Goal: Transaction & Acquisition: Download file/media

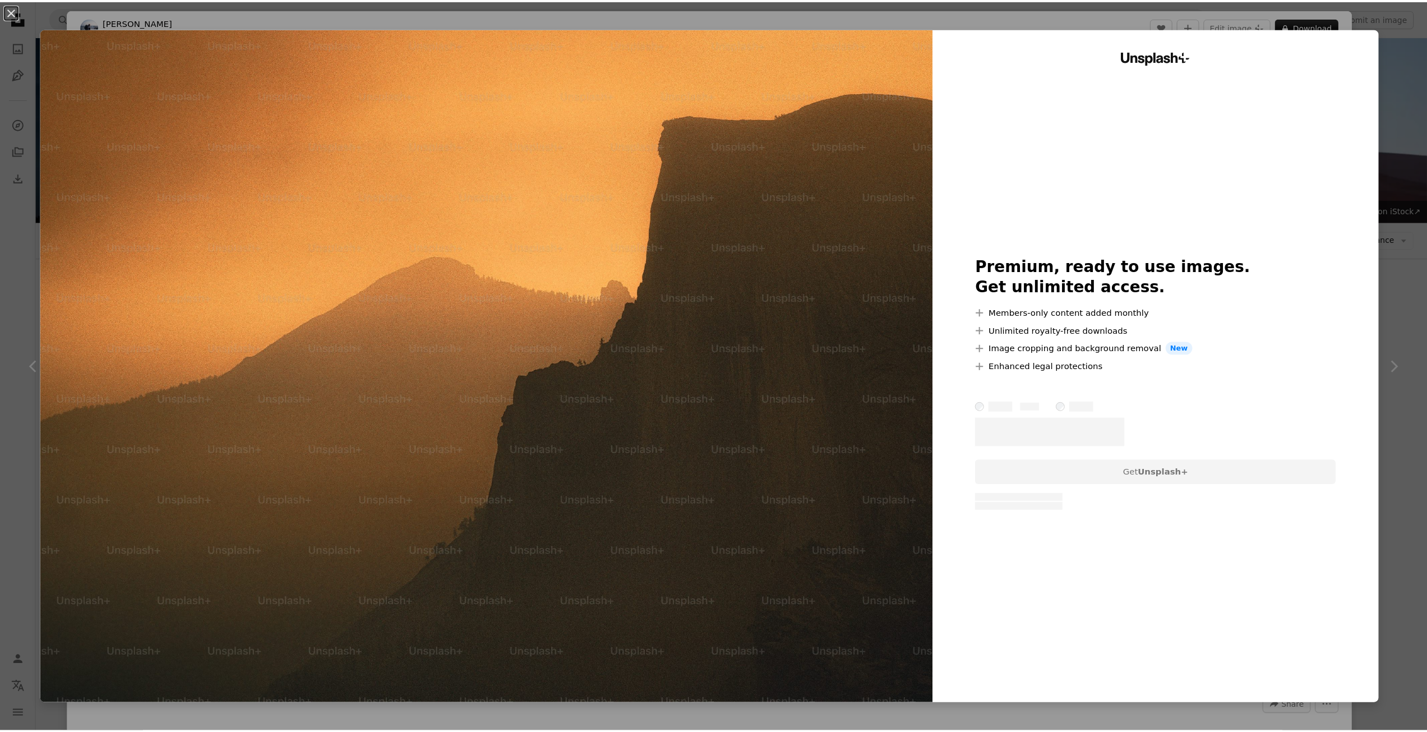
scroll to position [5044, 0]
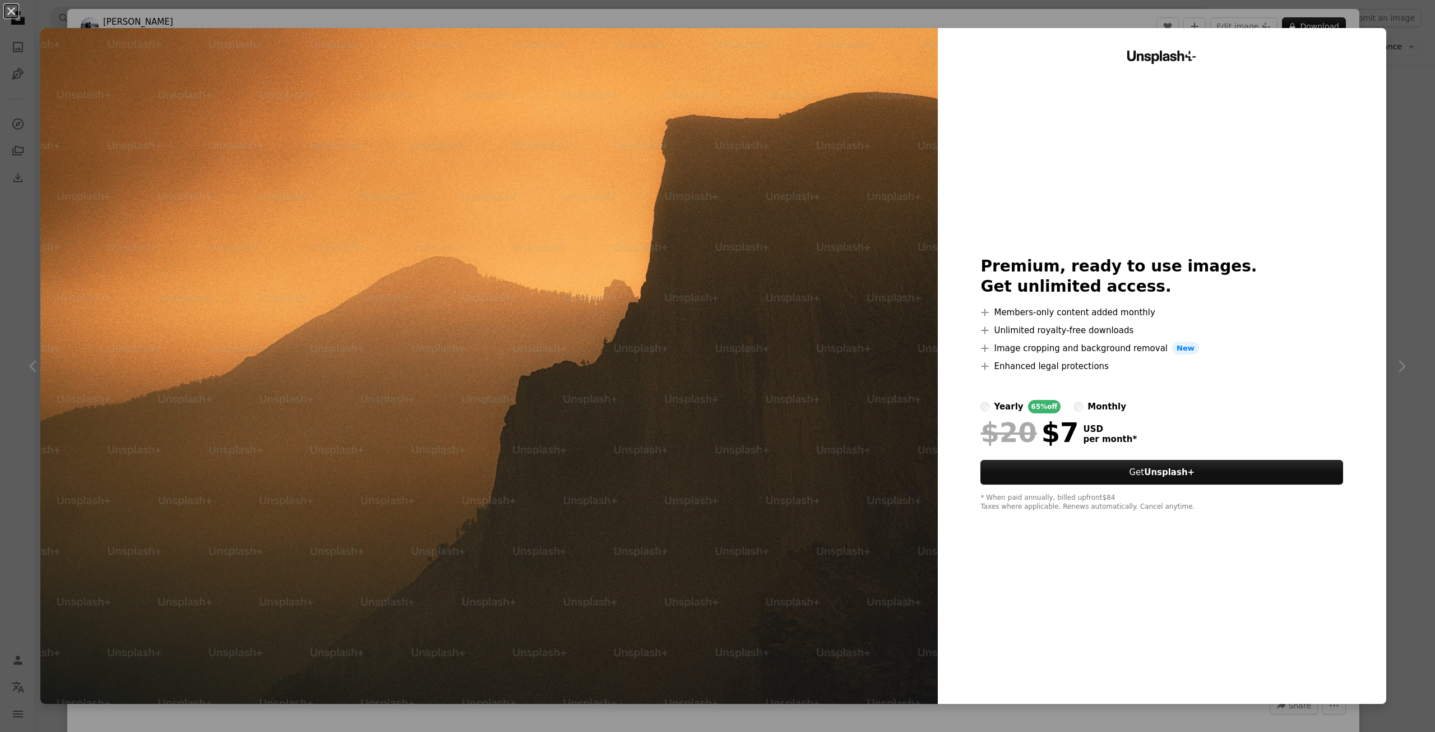
click at [1417, 323] on div "An X shape Unsplash+ Premium, ready to use images. Get unlimited access. A plus…" at bounding box center [717, 366] width 1435 height 732
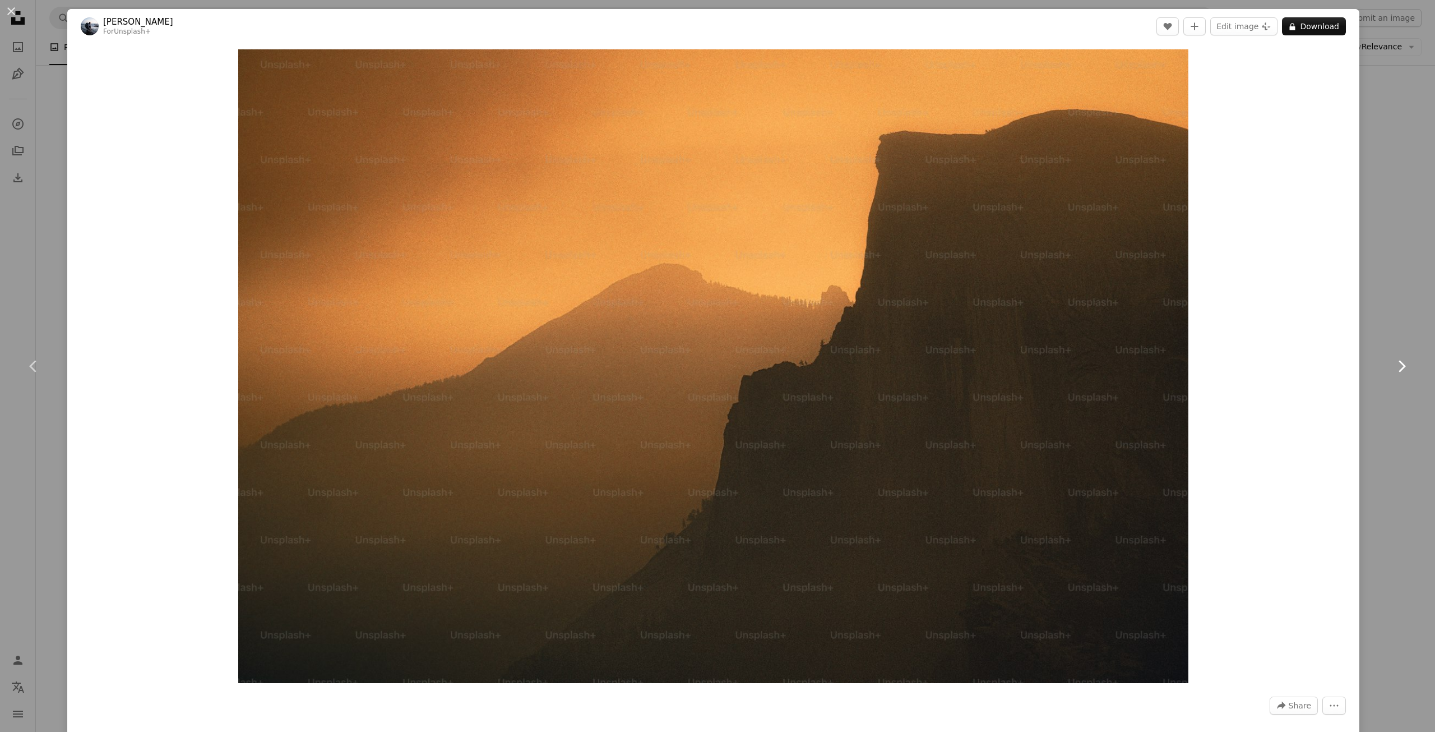
click at [1395, 341] on link "Chevron right" at bounding box center [1401, 366] width 67 height 108
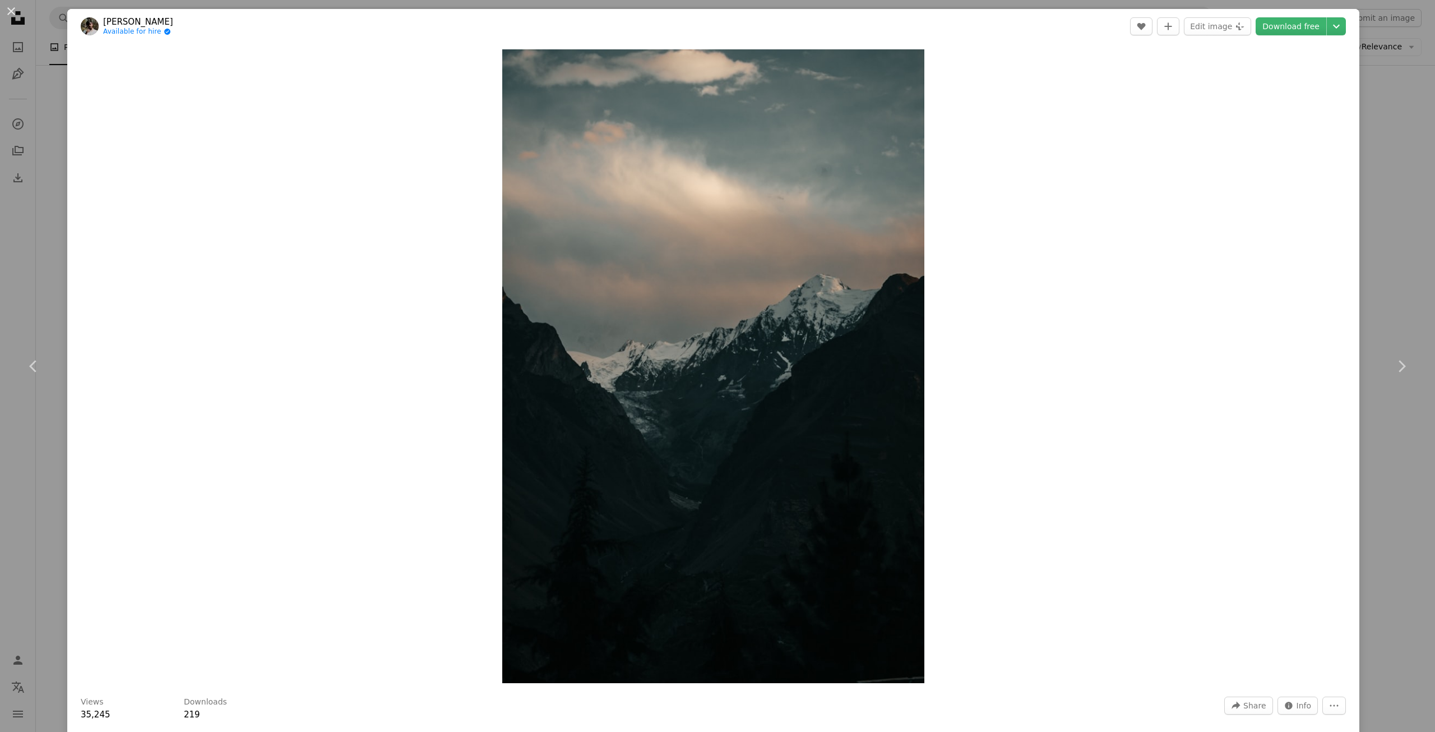
click at [1397, 286] on div "An X shape Chevron left Chevron right [PERSON_NAME] Available for hire A checkm…" at bounding box center [717, 366] width 1435 height 732
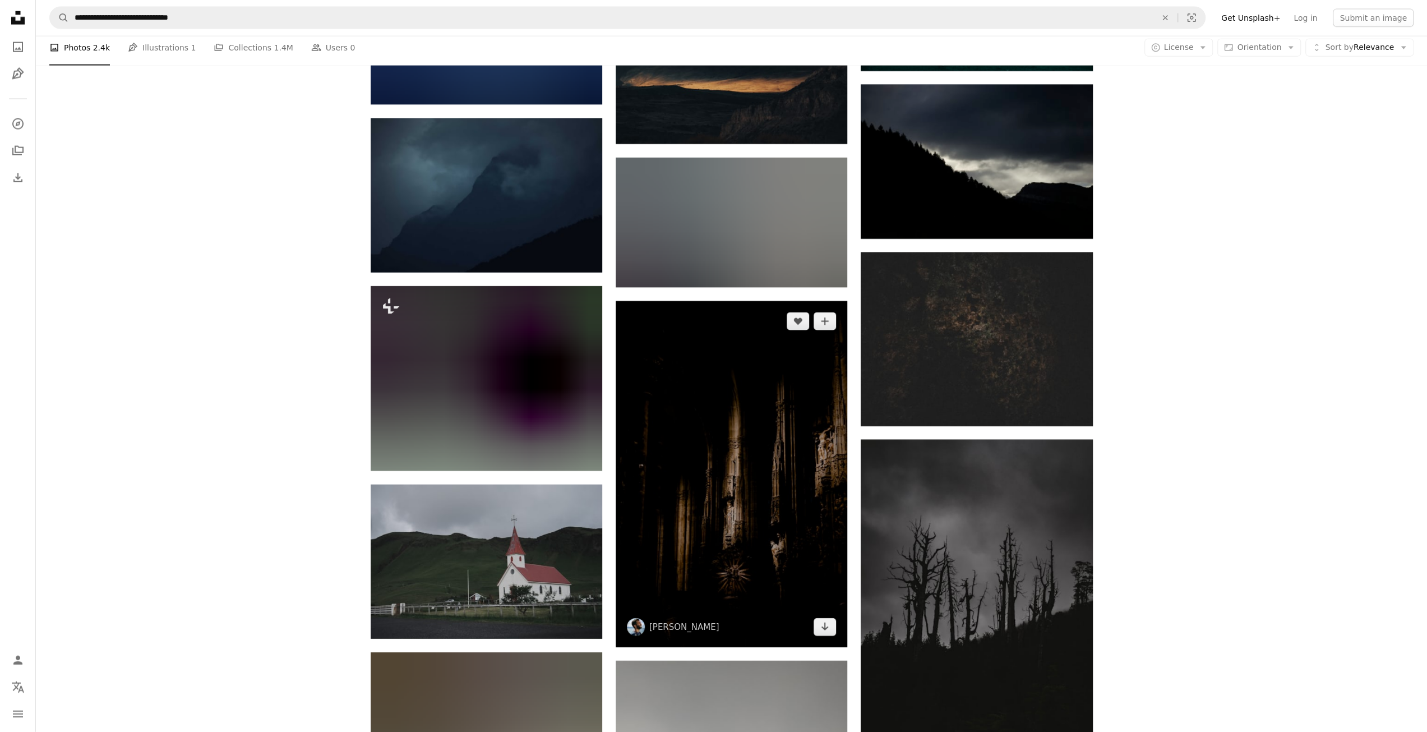
scroll to position [6782, 0]
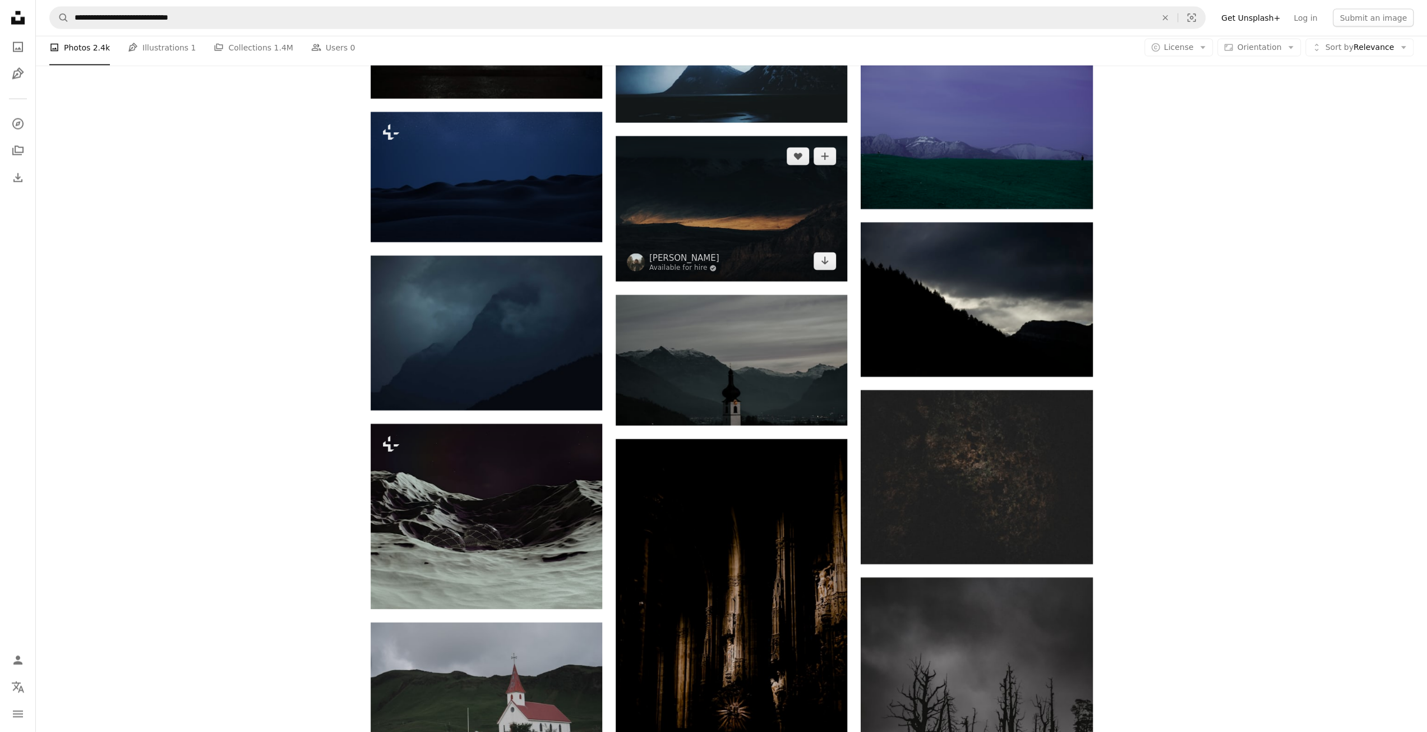
click at [752, 257] on img at bounding box center [732, 209] width 232 height 146
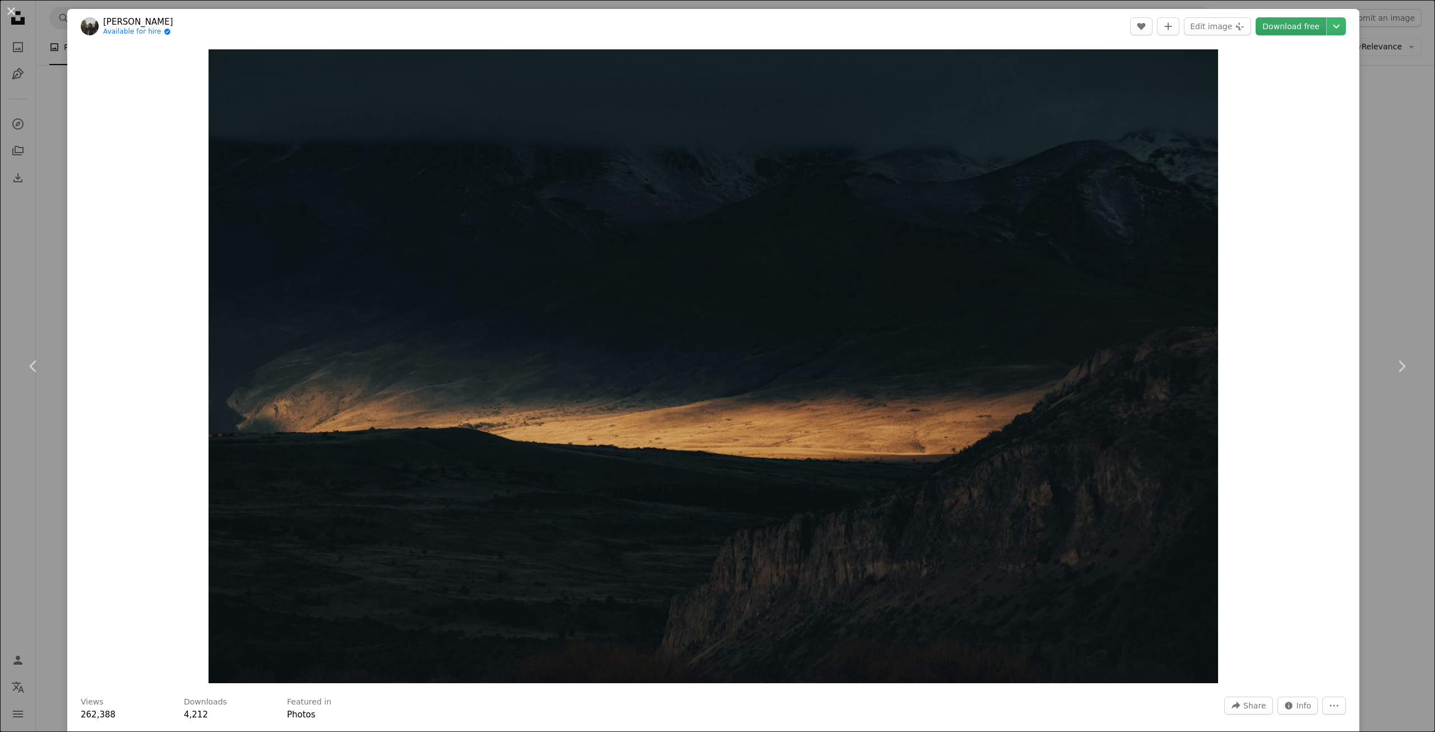
click at [1277, 24] on link "Download free" at bounding box center [1291, 26] width 71 height 18
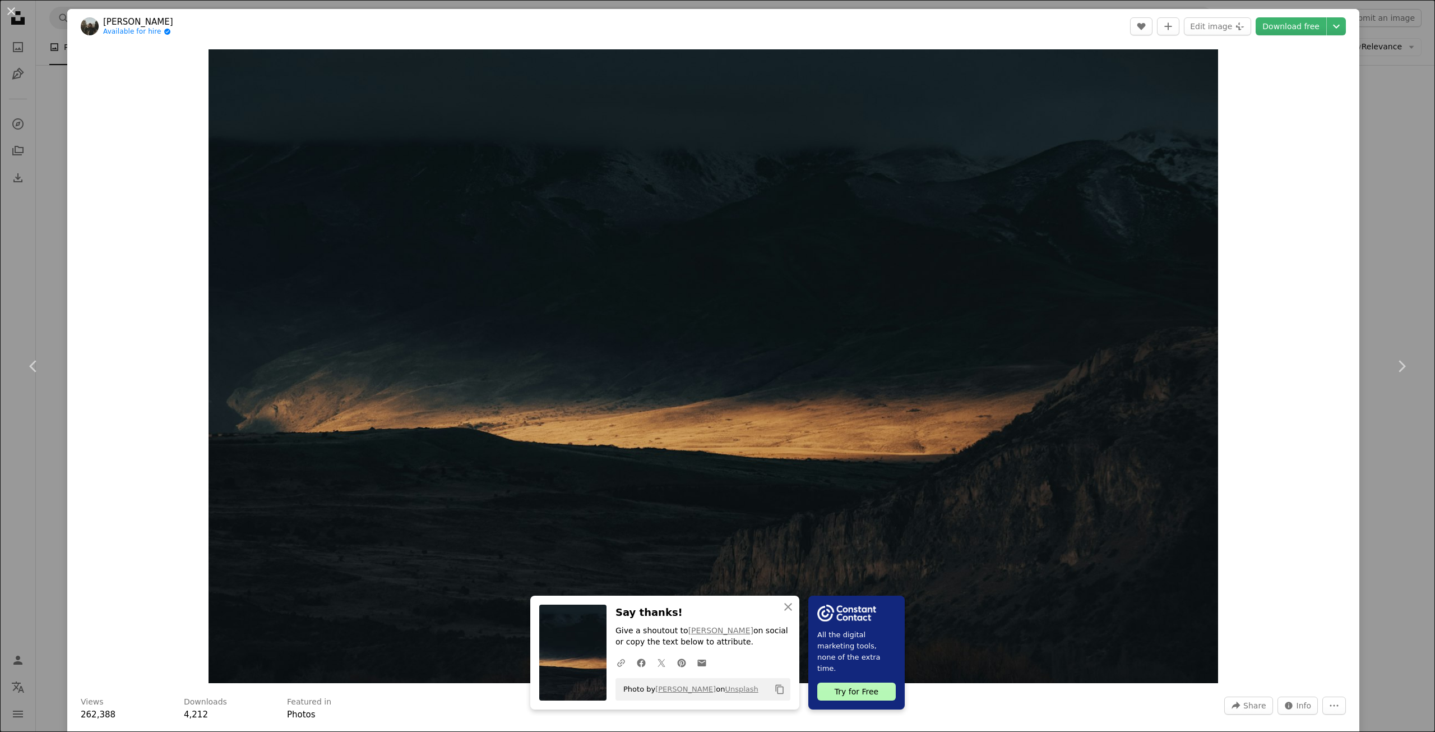
click at [1362, 241] on div "An X shape Chevron left Chevron right An X shape Close Say thanks! Give a shout…" at bounding box center [717, 366] width 1435 height 732
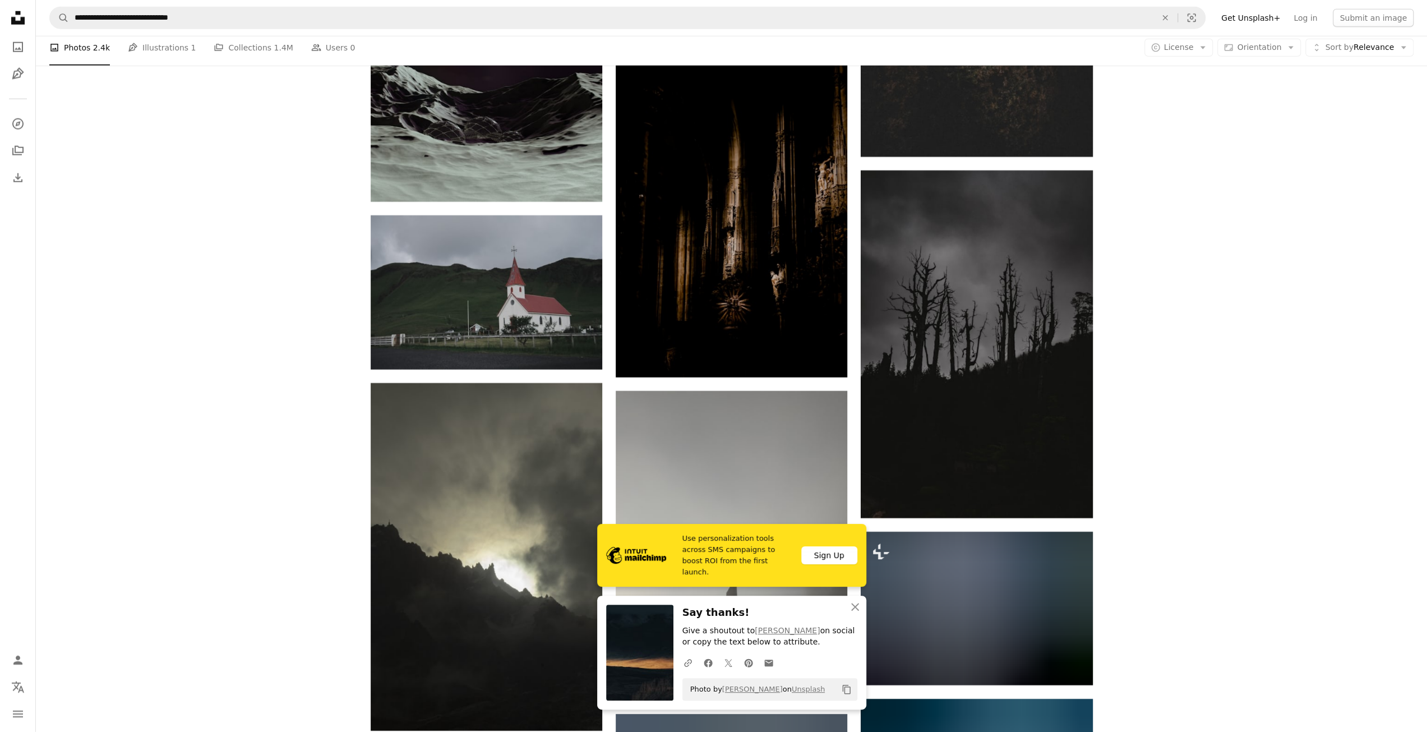
scroll to position [7231, 0]
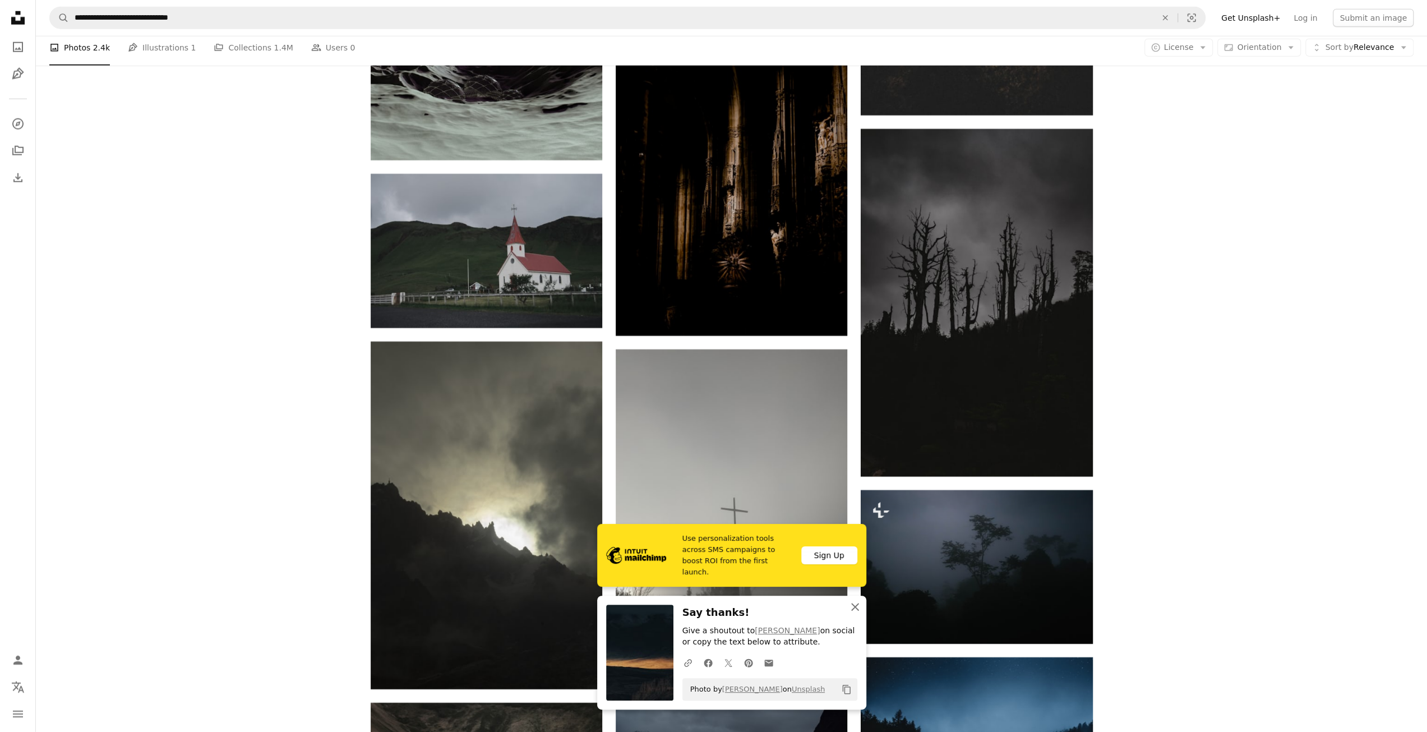
click at [856, 607] on icon "An X shape" at bounding box center [854, 606] width 13 height 13
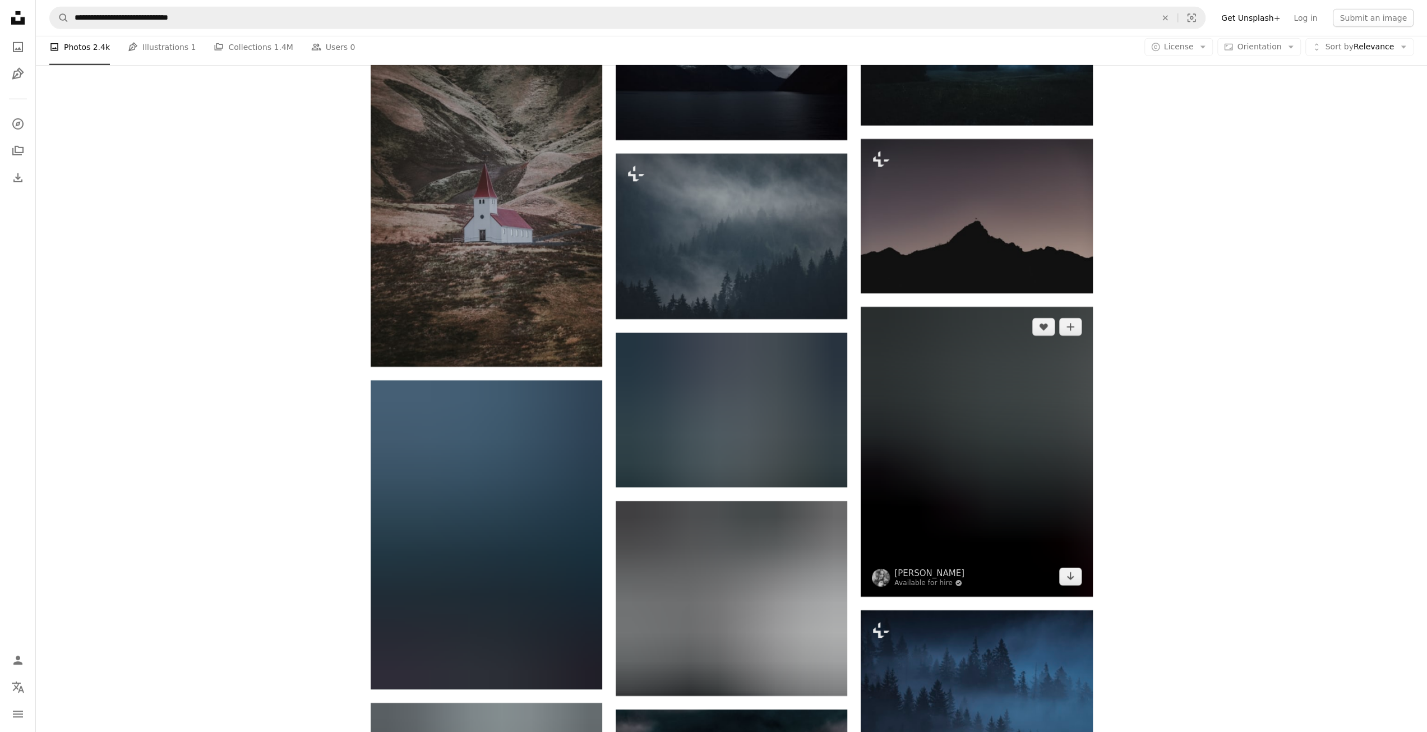
scroll to position [8016, 0]
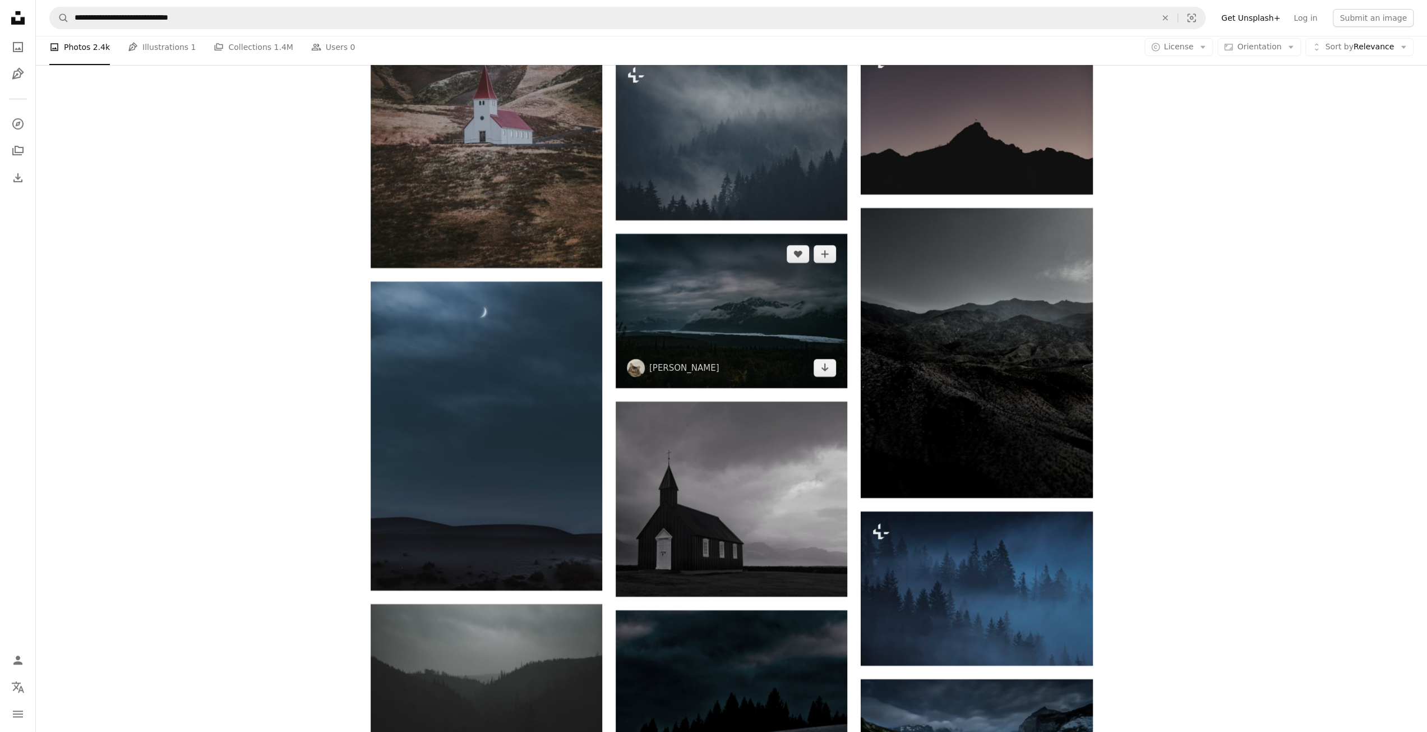
click at [706, 337] on img at bounding box center [732, 311] width 232 height 154
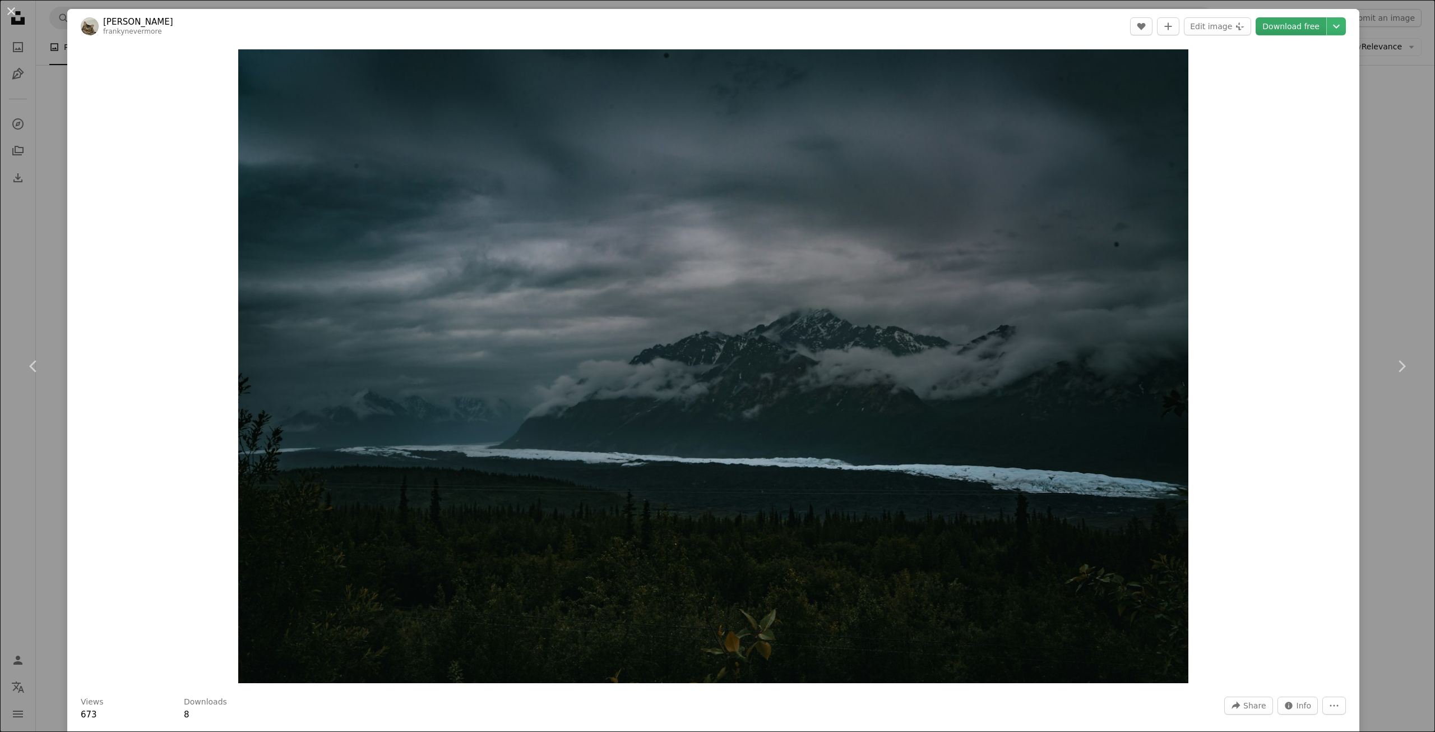
click at [1264, 26] on link "Download free" at bounding box center [1291, 26] width 71 height 18
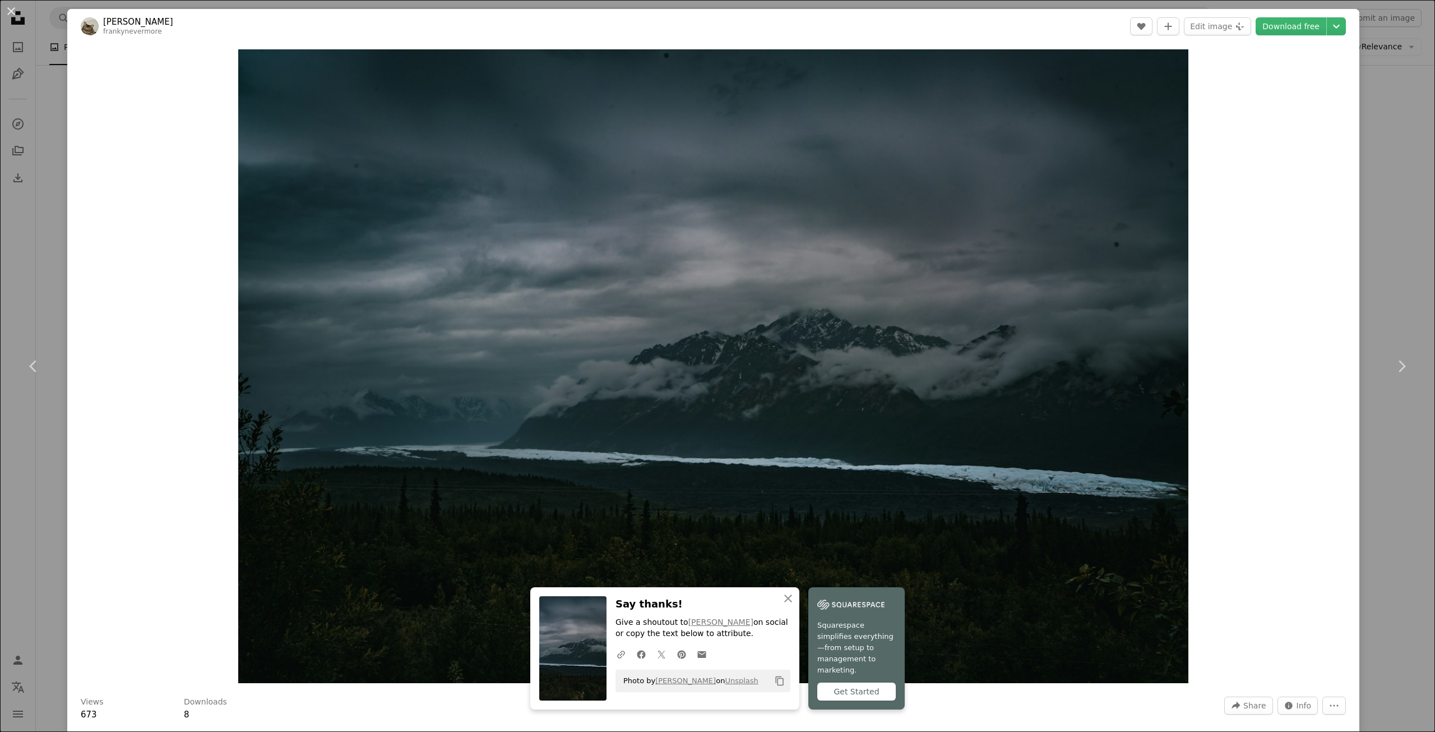
click at [1387, 295] on div "An X shape Chevron left Chevron right An X shape Close Say thanks! Give a shout…" at bounding box center [717, 366] width 1435 height 732
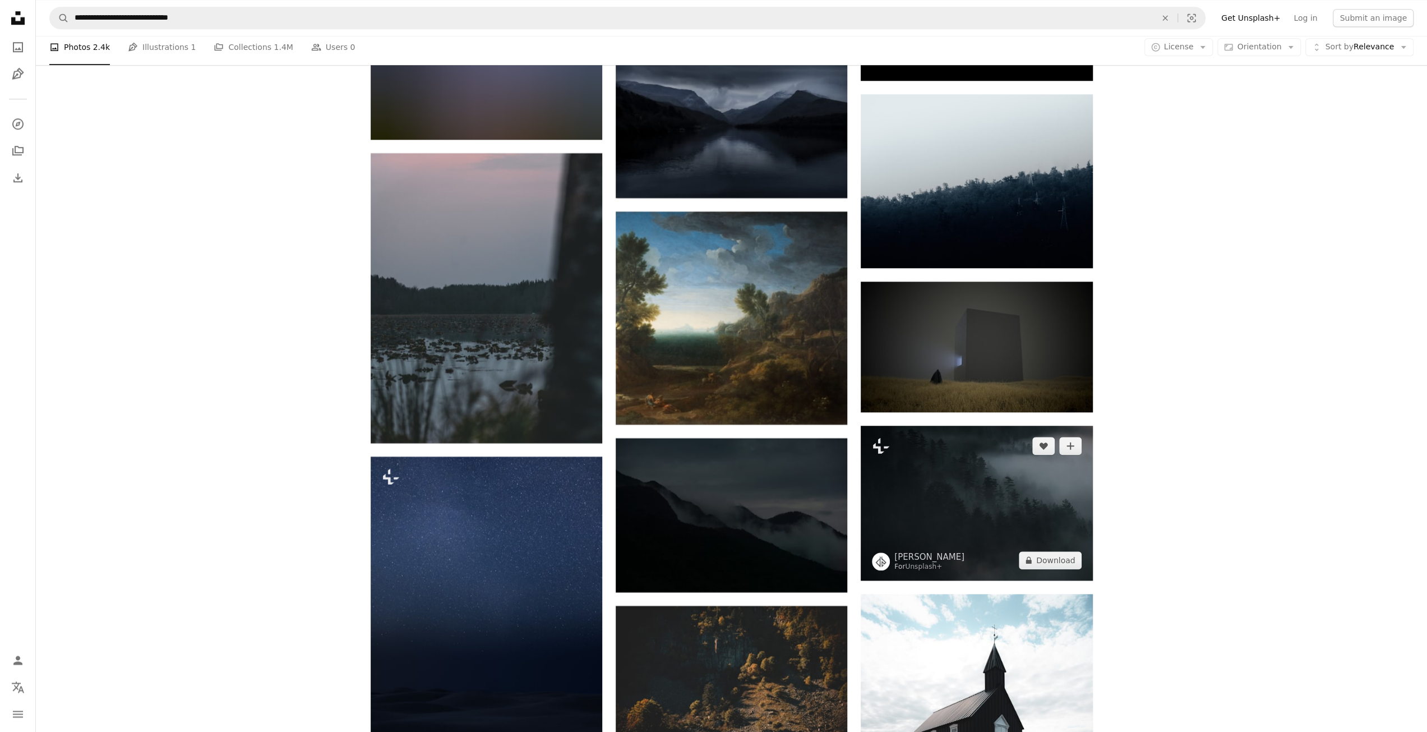
scroll to position [13958, 0]
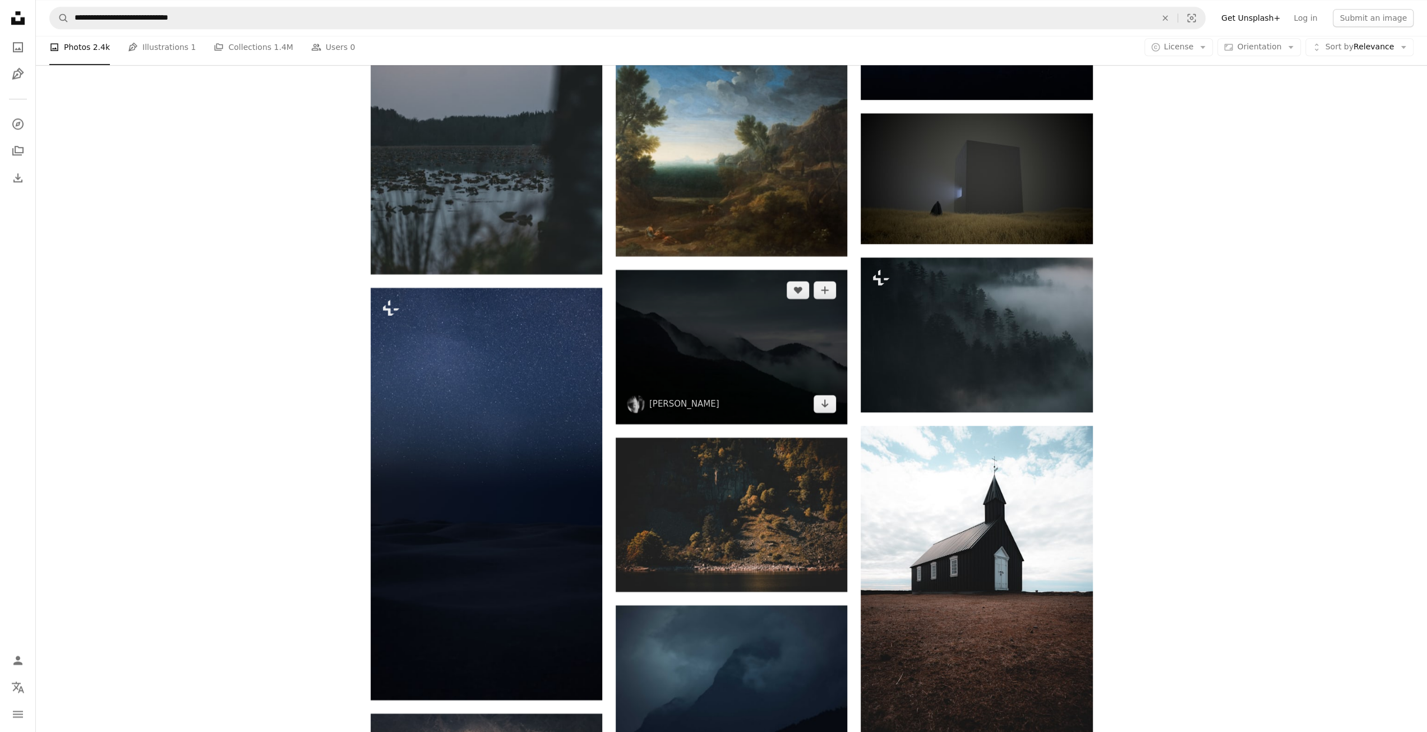
click at [752, 339] on img at bounding box center [732, 347] width 232 height 154
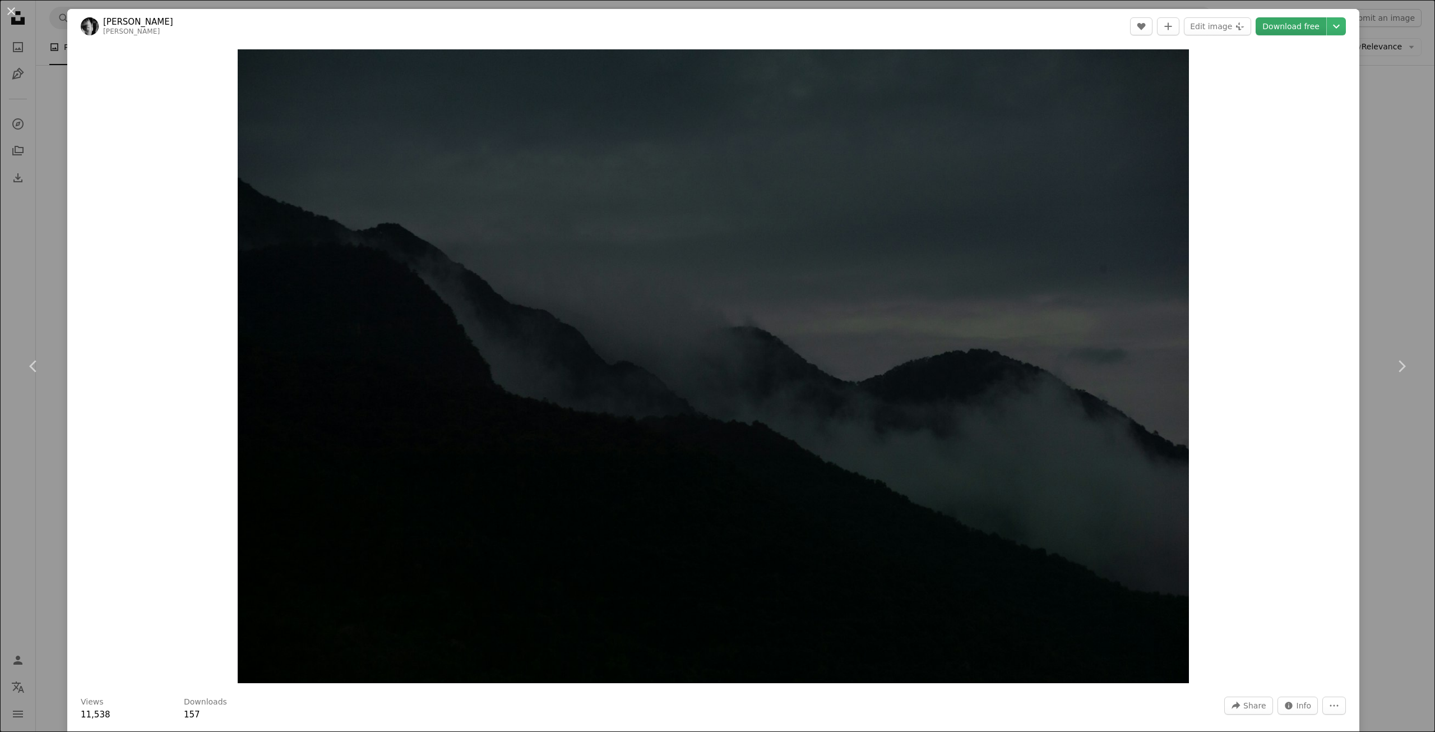
click at [1290, 25] on link "Download free" at bounding box center [1291, 26] width 71 height 18
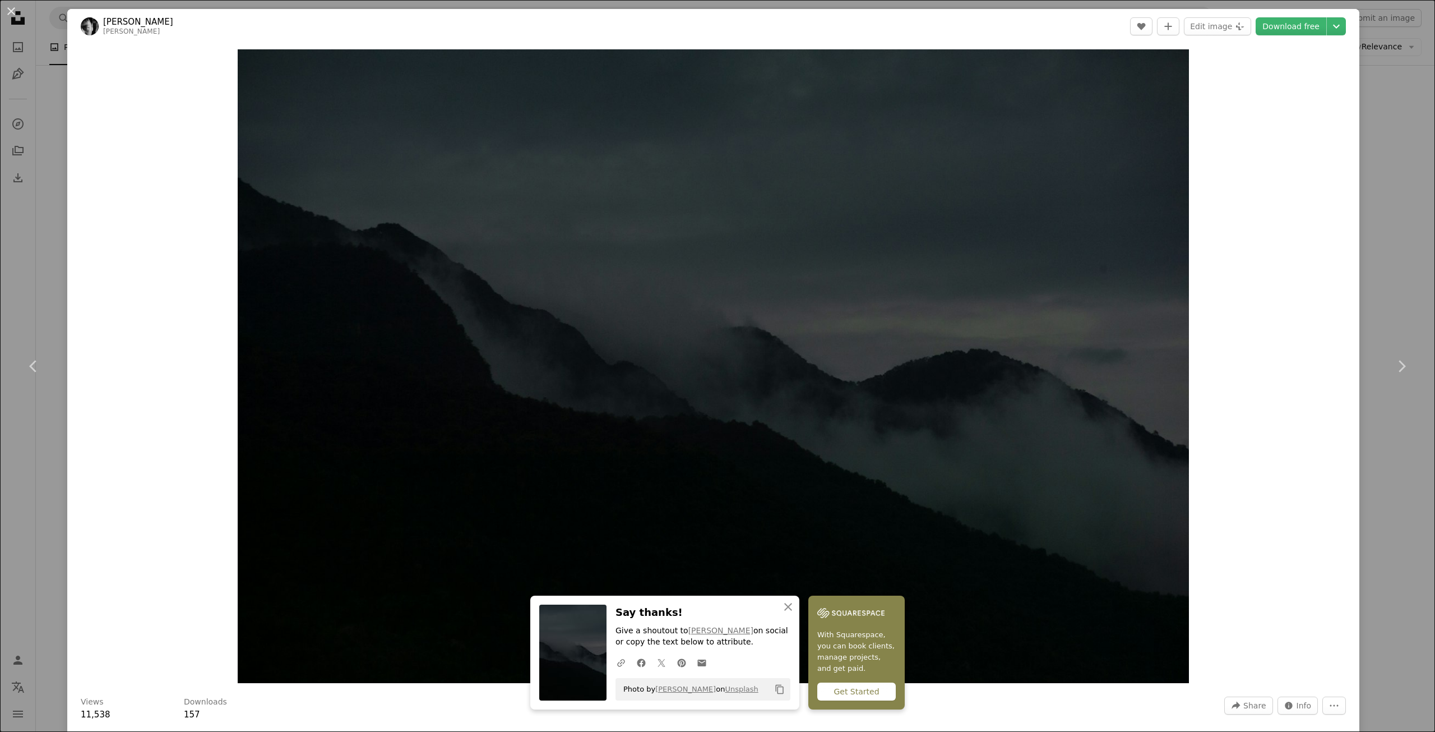
click at [1396, 221] on div "An X shape Chevron left Chevron right An X shape Close Say thanks! Give a shout…" at bounding box center [717, 366] width 1435 height 732
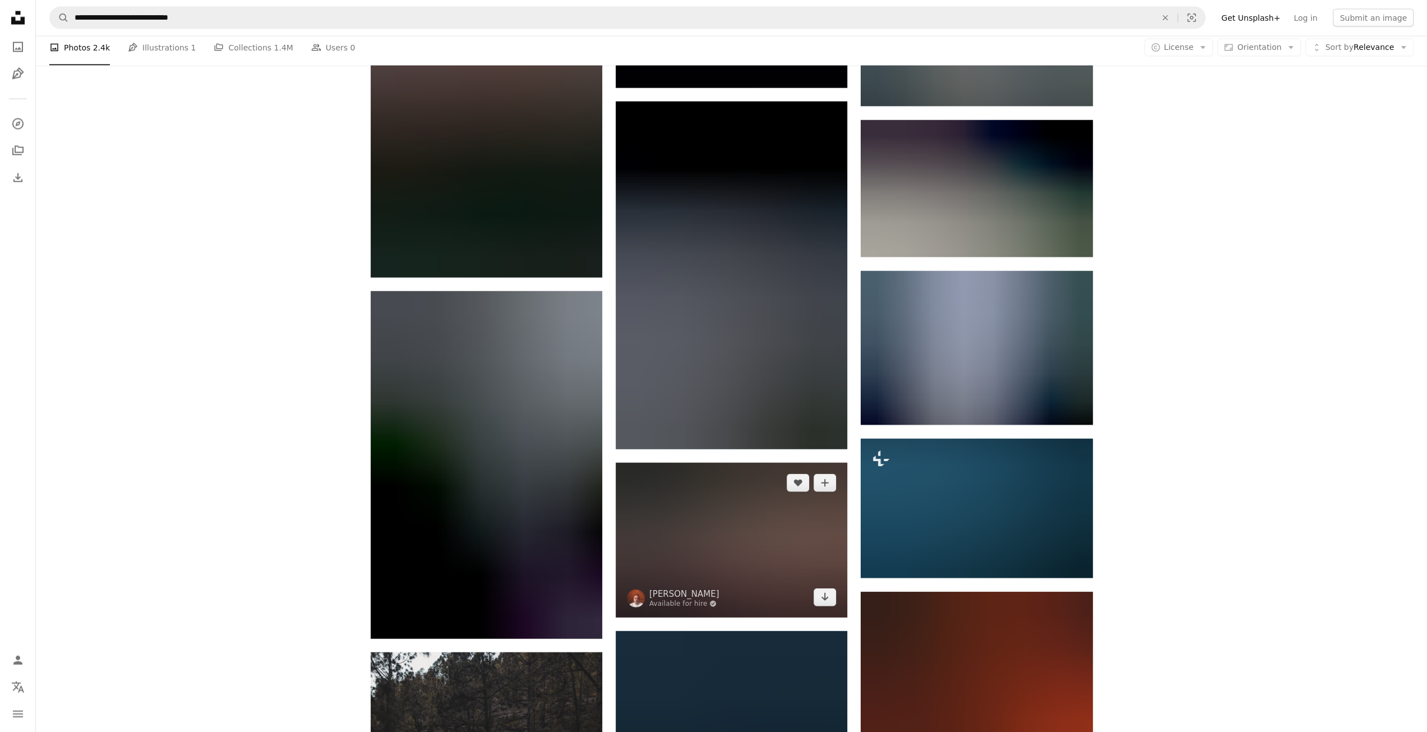
scroll to position [15416, 0]
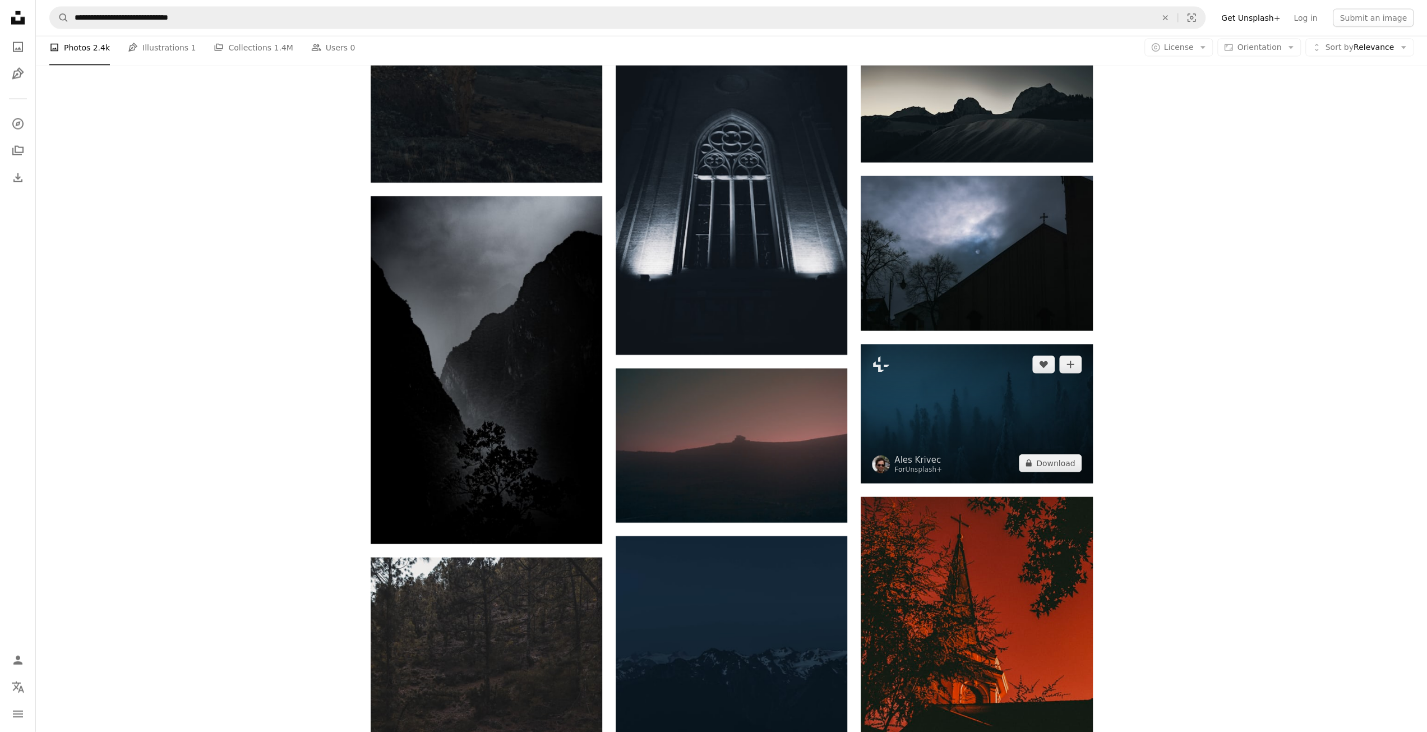
click at [981, 432] on img at bounding box center [977, 413] width 232 height 139
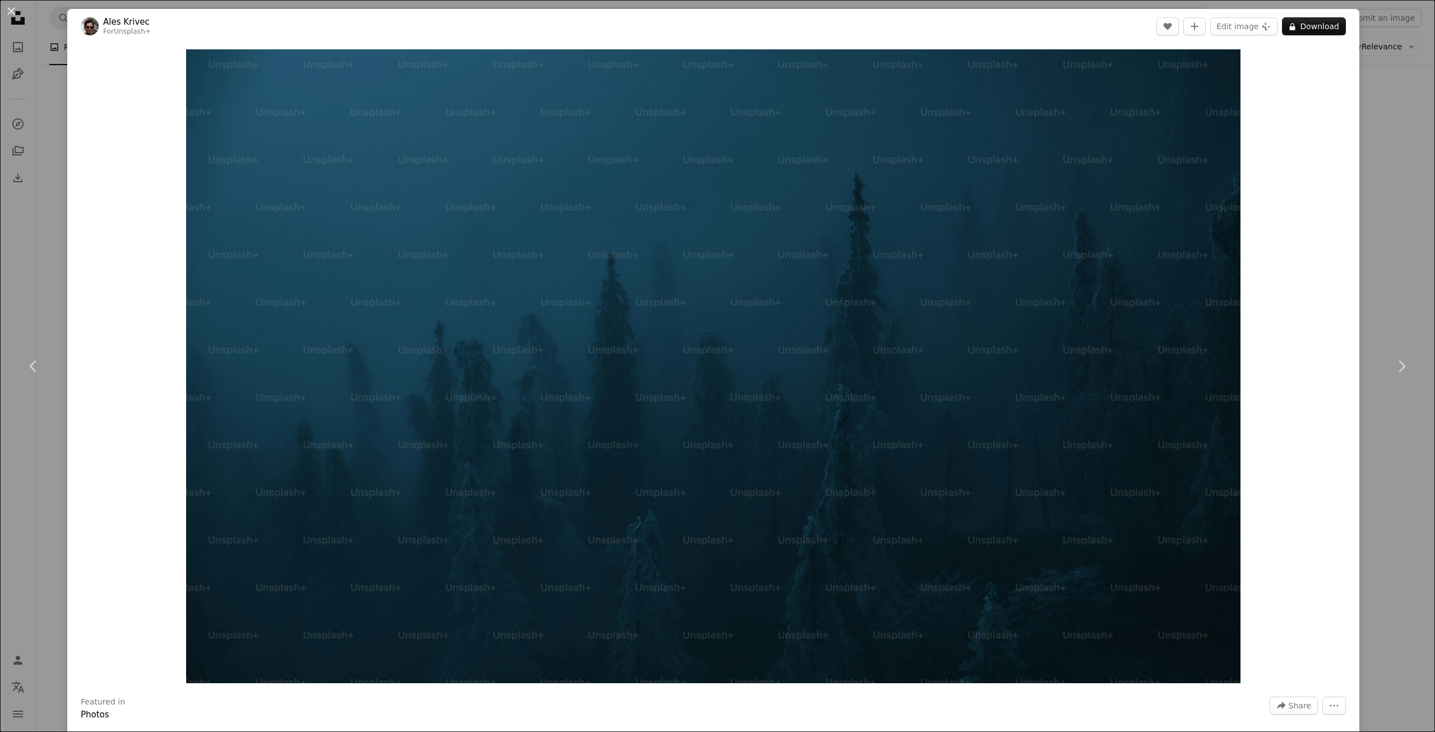
click at [1385, 214] on div "An X shape Chevron left Chevron right Ales Krivec For Unsplash+ A heart A plus …" at bounding box center [717, 366] width 1435 height 732
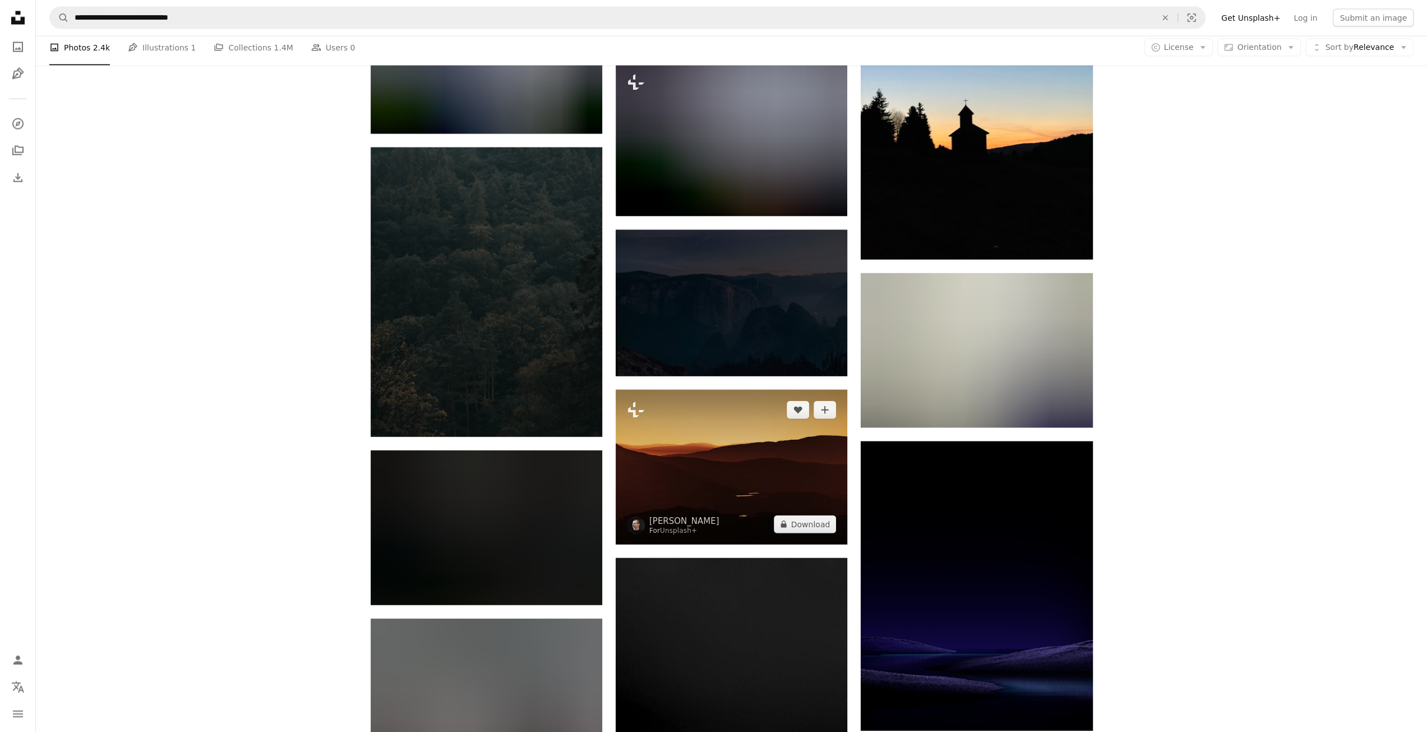
scroll to position [19565, 0]
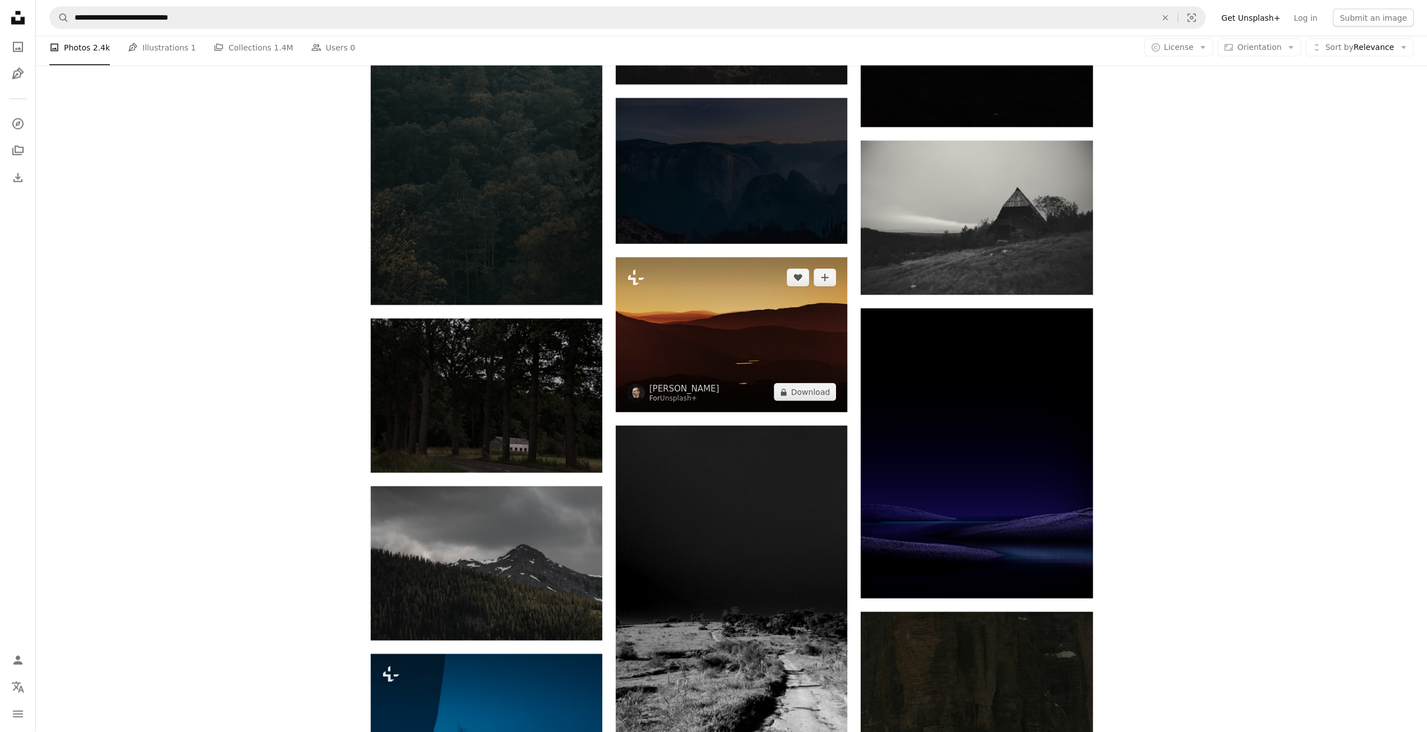
click at [720, 354] on img at bounding box center [732, 334] width 232 height 155
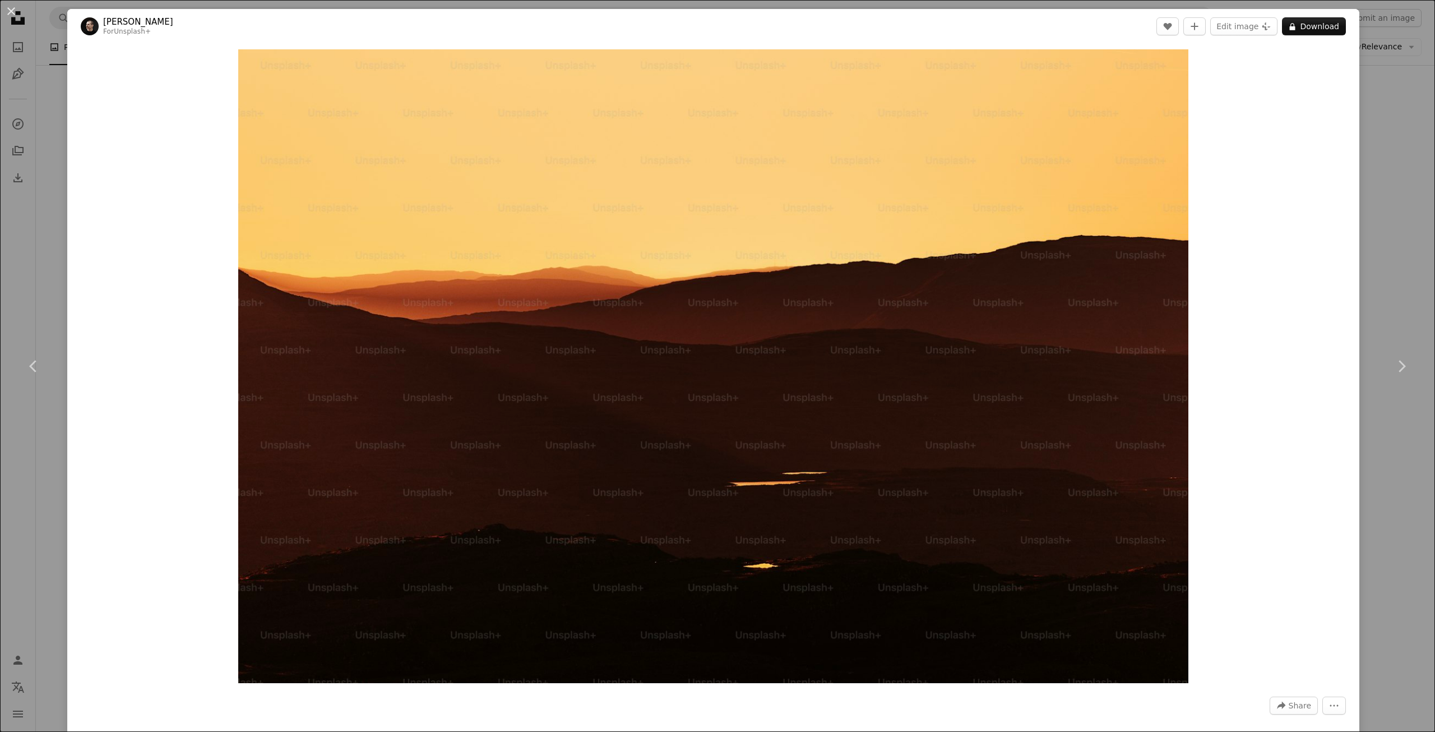
click at [1397, 197] on div "An X shape Chevron left Chevron right [PERSON_NAME] For Unsplash+ A heart A plu…" at bounding box center [717, 366] width 1435 height 732
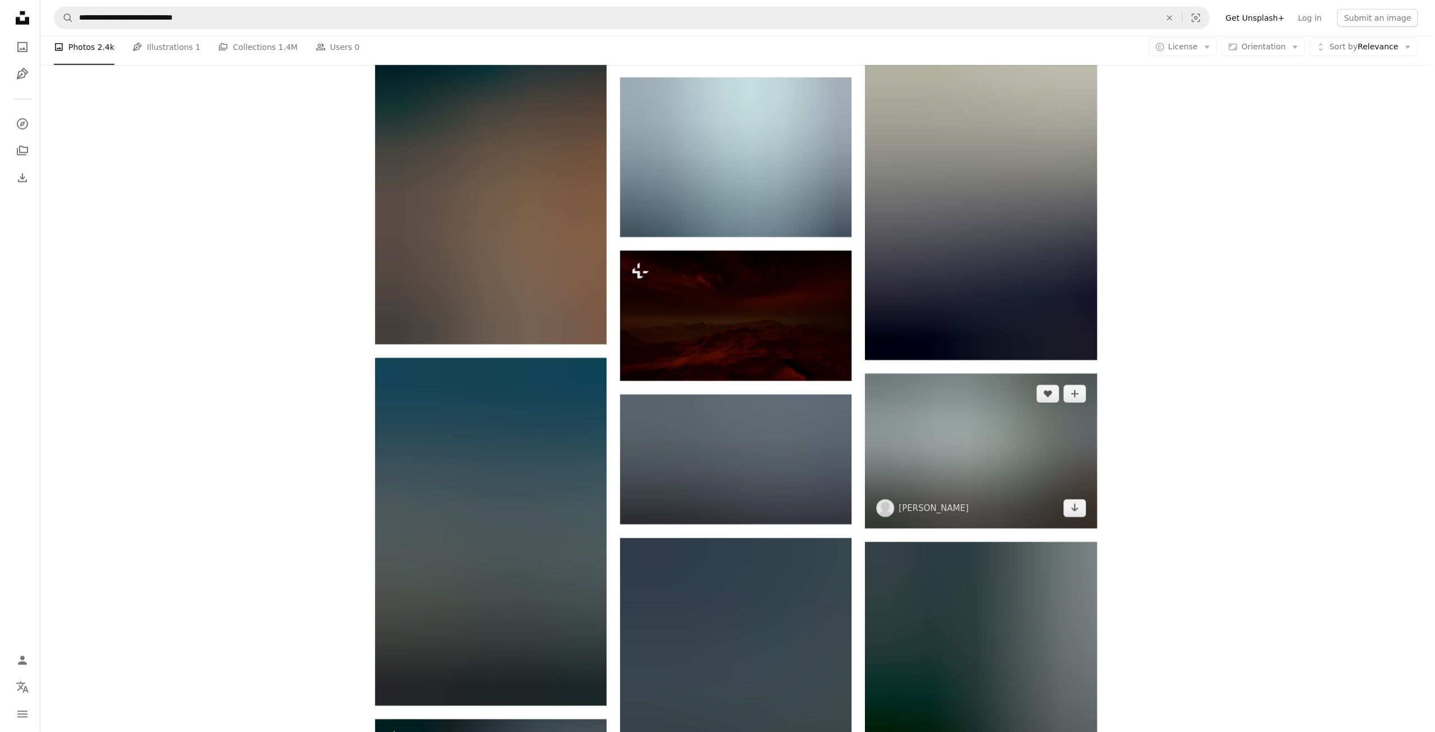
scroll to position [20574, 0]
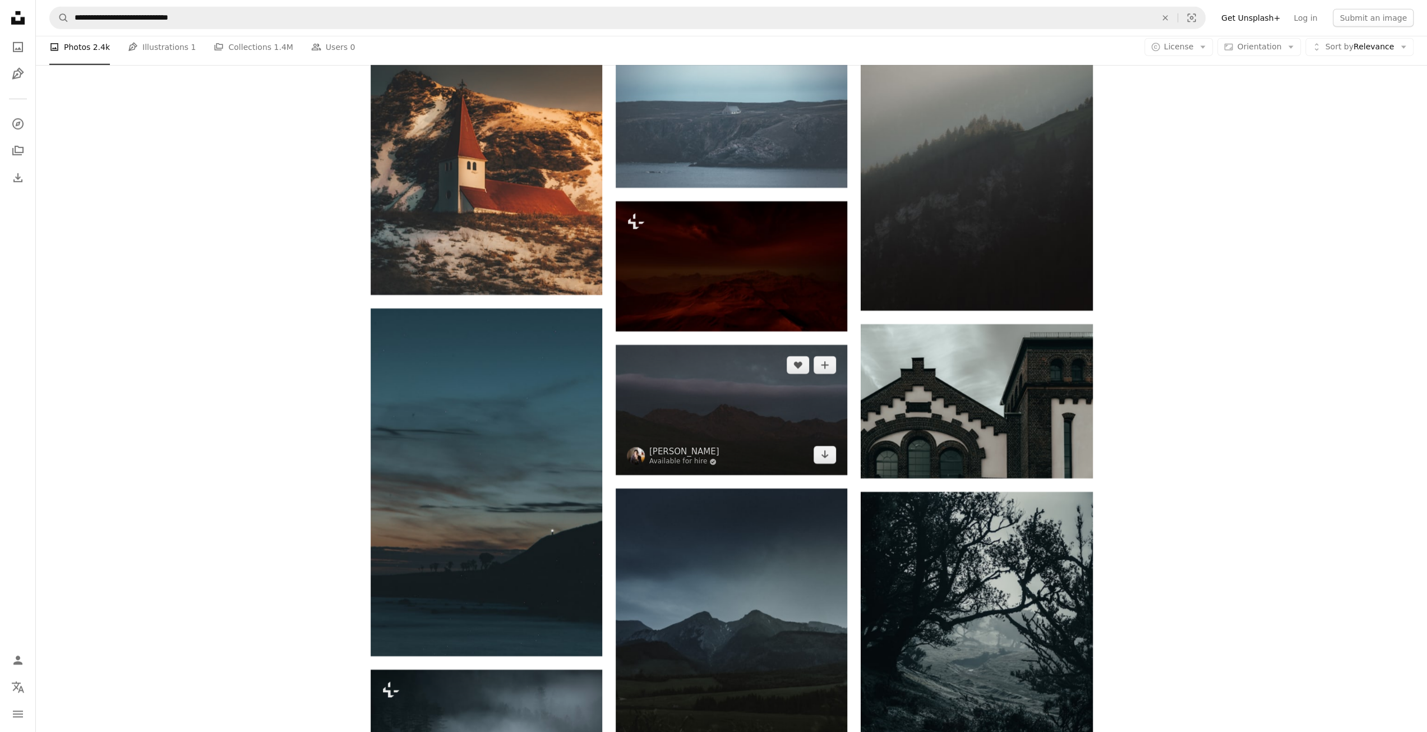
click at [714, 428] on img at bounding box center [732, 410] width 232 height 130
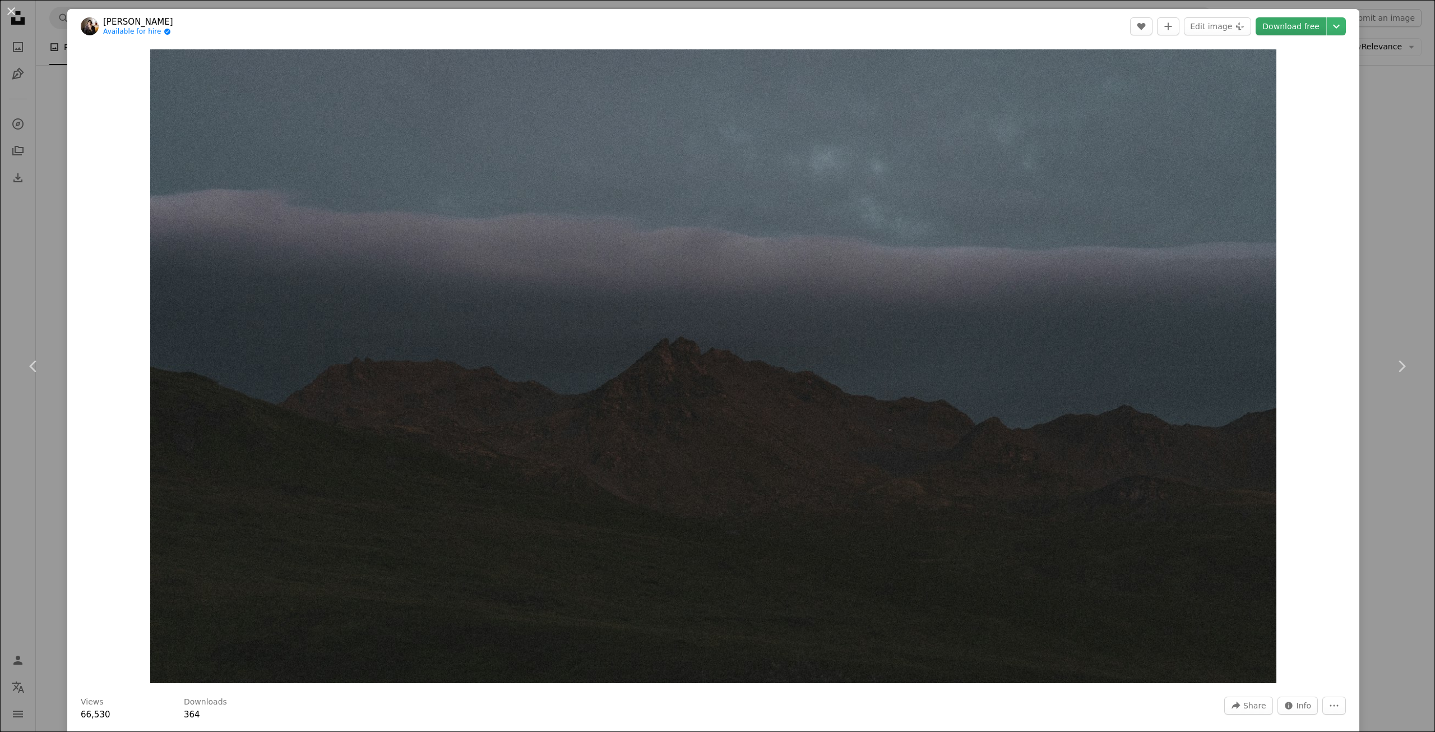
click at [1284, 22] on link "Download free" at bounding box center [1291, 26] width 71 height 18
